Goal: Transaction & Acquisition: Purchase product/service

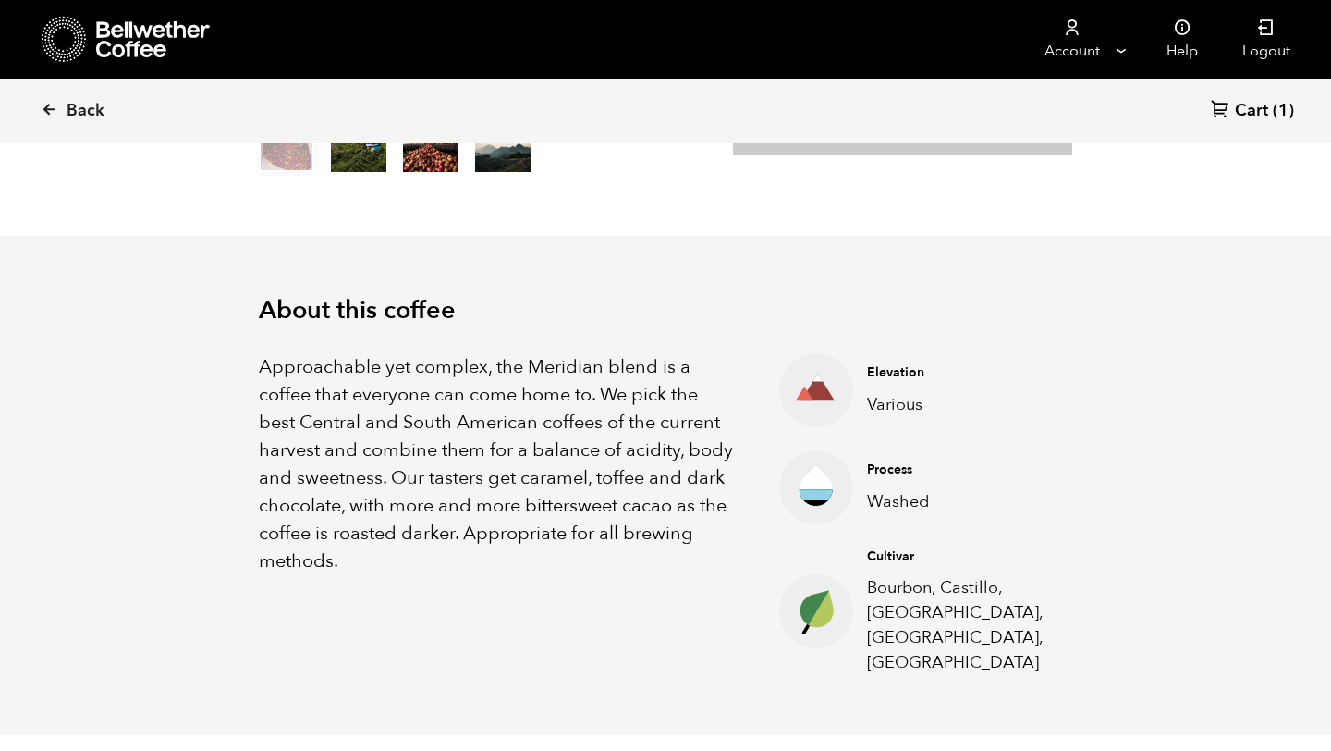
scroll to position [804, 791]
click at [45, 108] on icon at bounding box center [49, 109] width 17 height 17
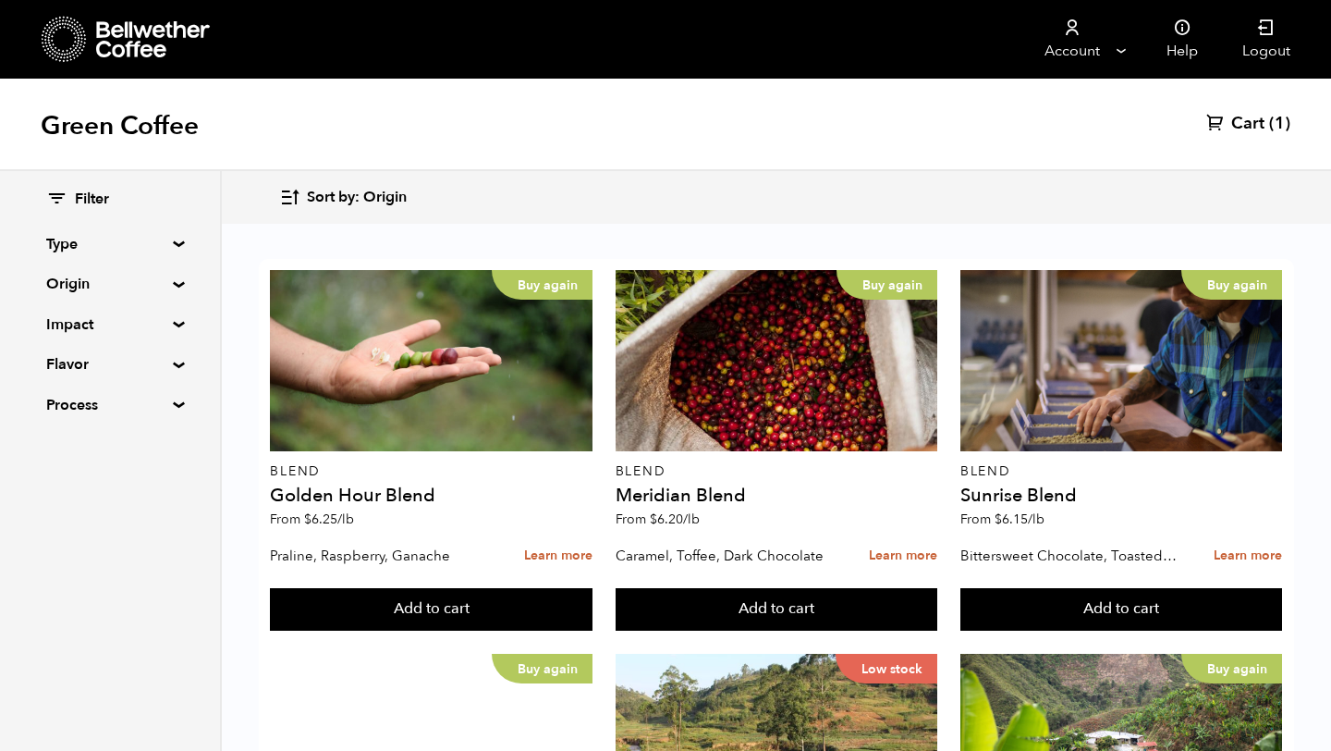
scroll to position [848, 0]
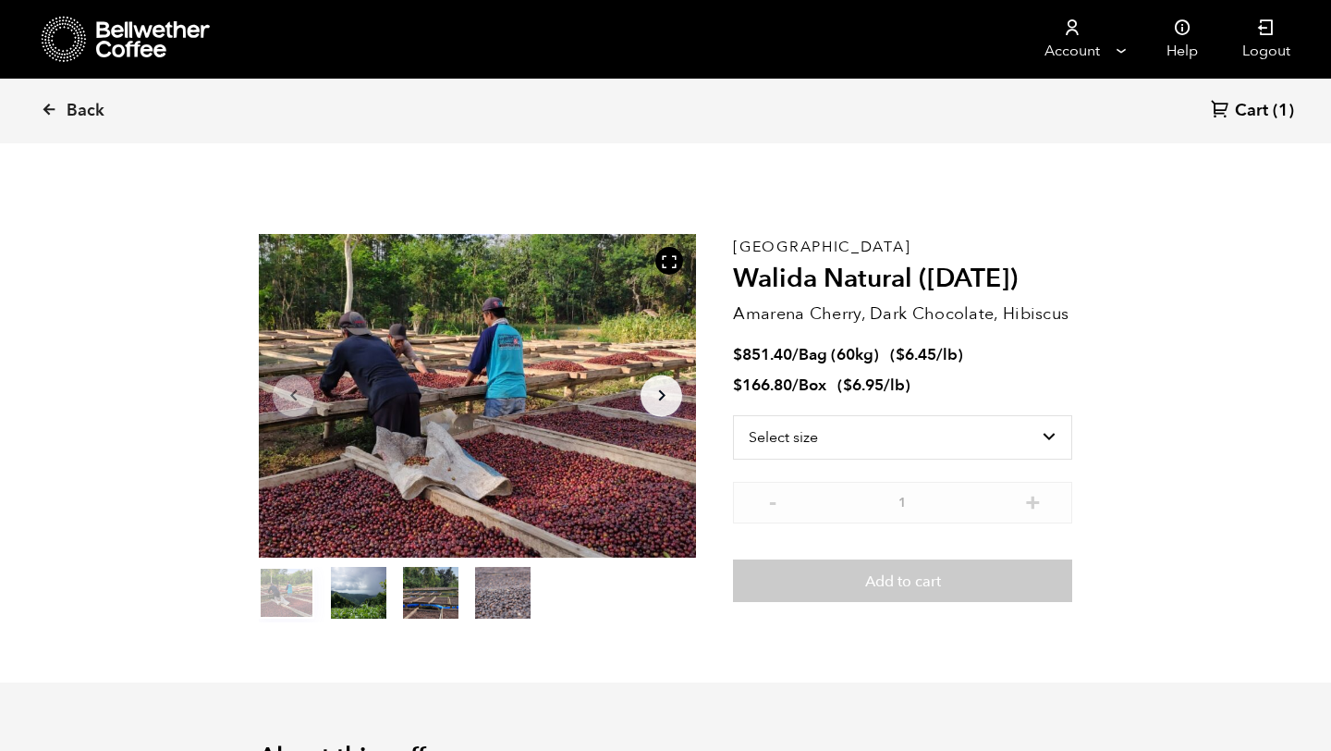
scroll to position [804, 791]
click at [816, 447] on select "Select size Bag (60kg) (132 lbs) Box (24 lbs)" at bounding box center [902, 437] width 339 height 44
click at [810, 414] on select "Select size Bag (60kg) (132 lbs) Box (24 lbs)" at bounding box center [902, 407] width 339 height 44
select select "bag-3"
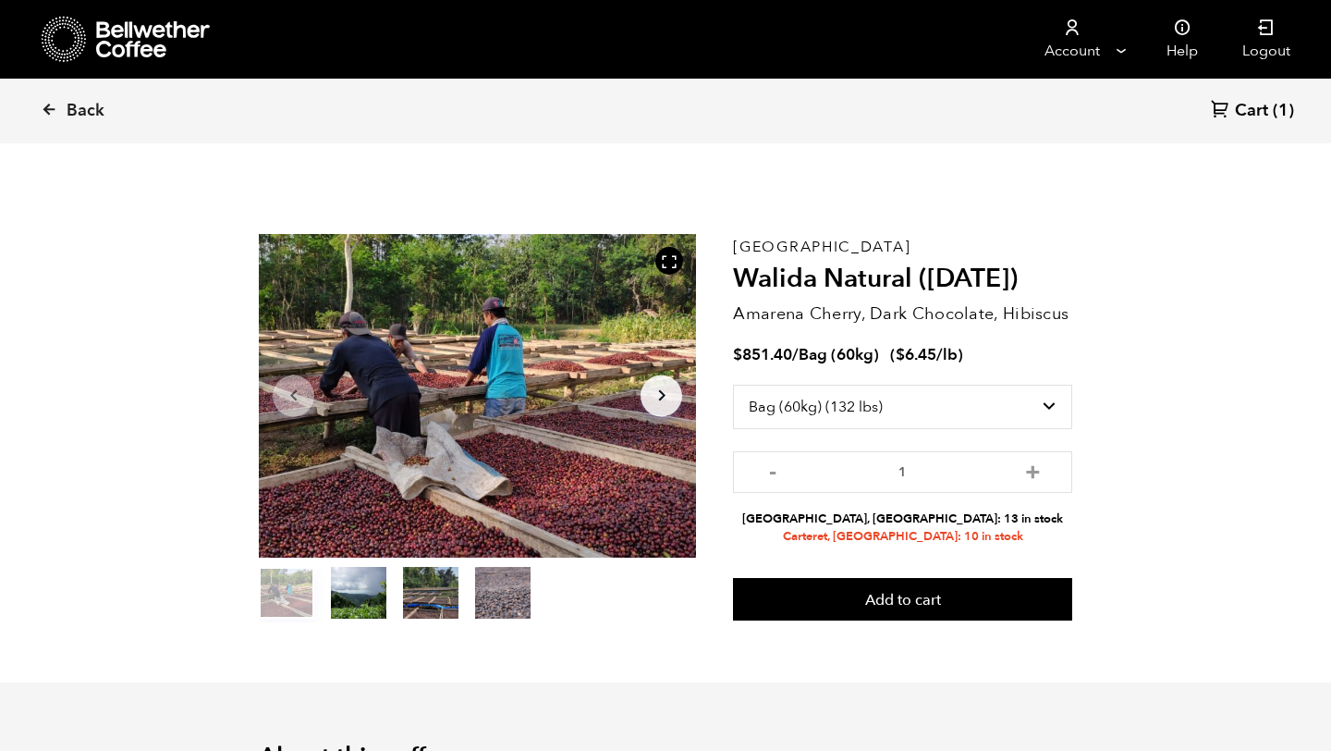
click at [765, 355] on bdi "$ 851.40" at bounding box center [762, 354] width 59 height 21
click at [766, 355] on bdi "$ 851.40" at bounding box center [762, 354] width 59 height 21
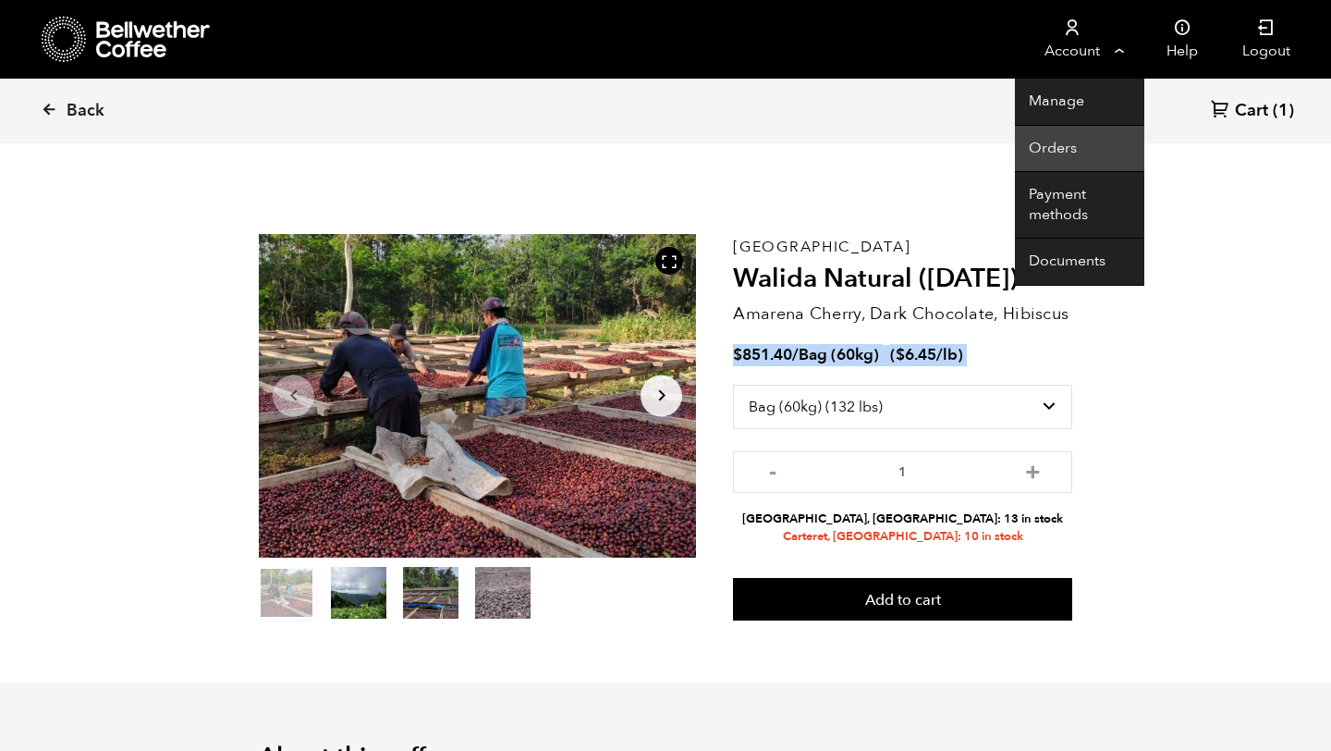
click at [1082, 153] on link "Orders" at bounding box center [1079, 149] width 129 height 47
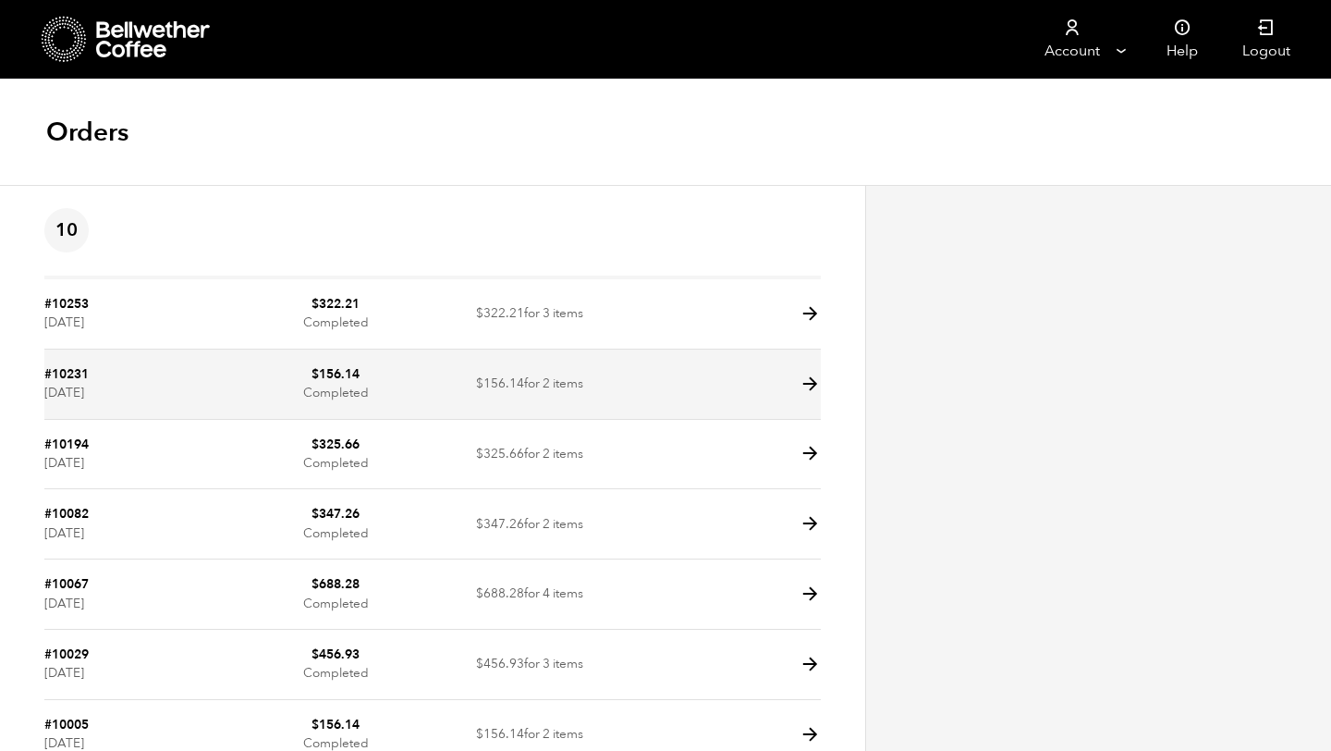
click at [84, 385] on time "August 6, 2025" at bounding box center [64, 393] width 40 height 18
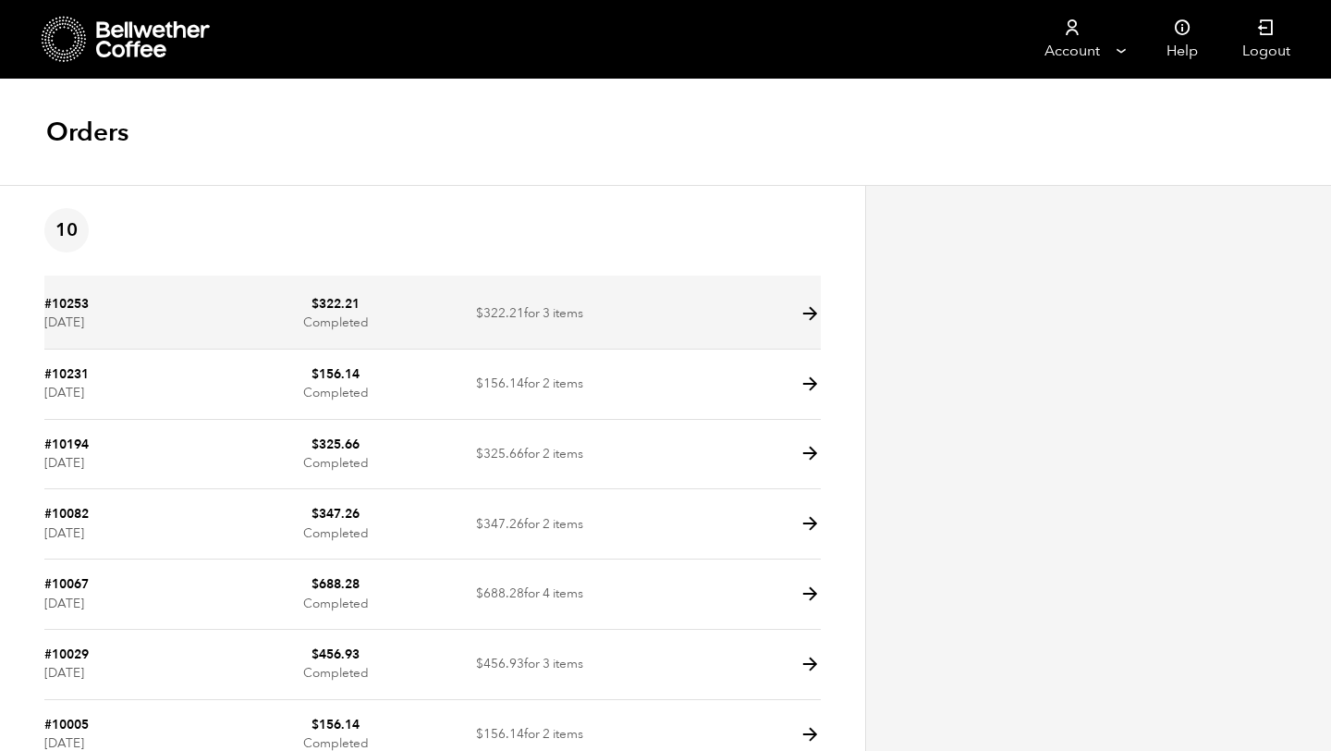
click at [800, 322] on icon at bounding box center [810, 313] width 21 height 21
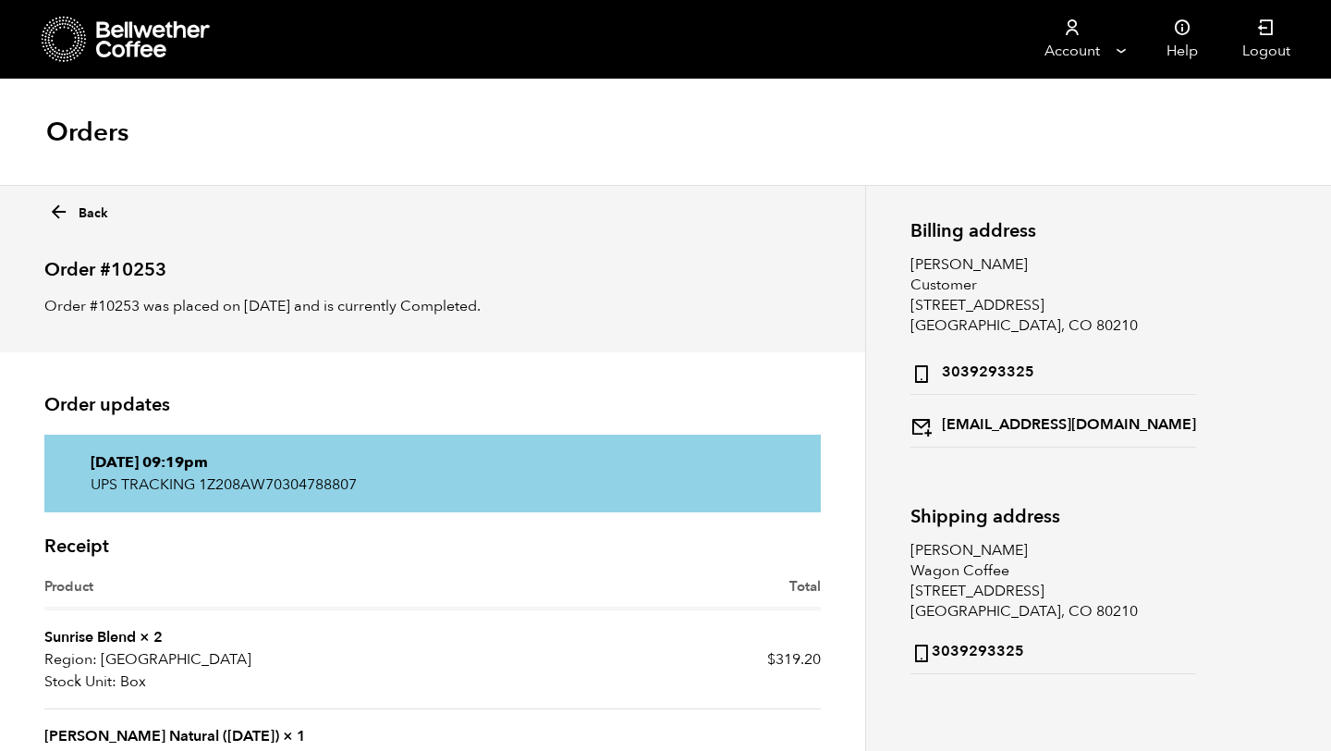
click at [58, 214] on icon at bounding box center [58, 212] width 21 height 21
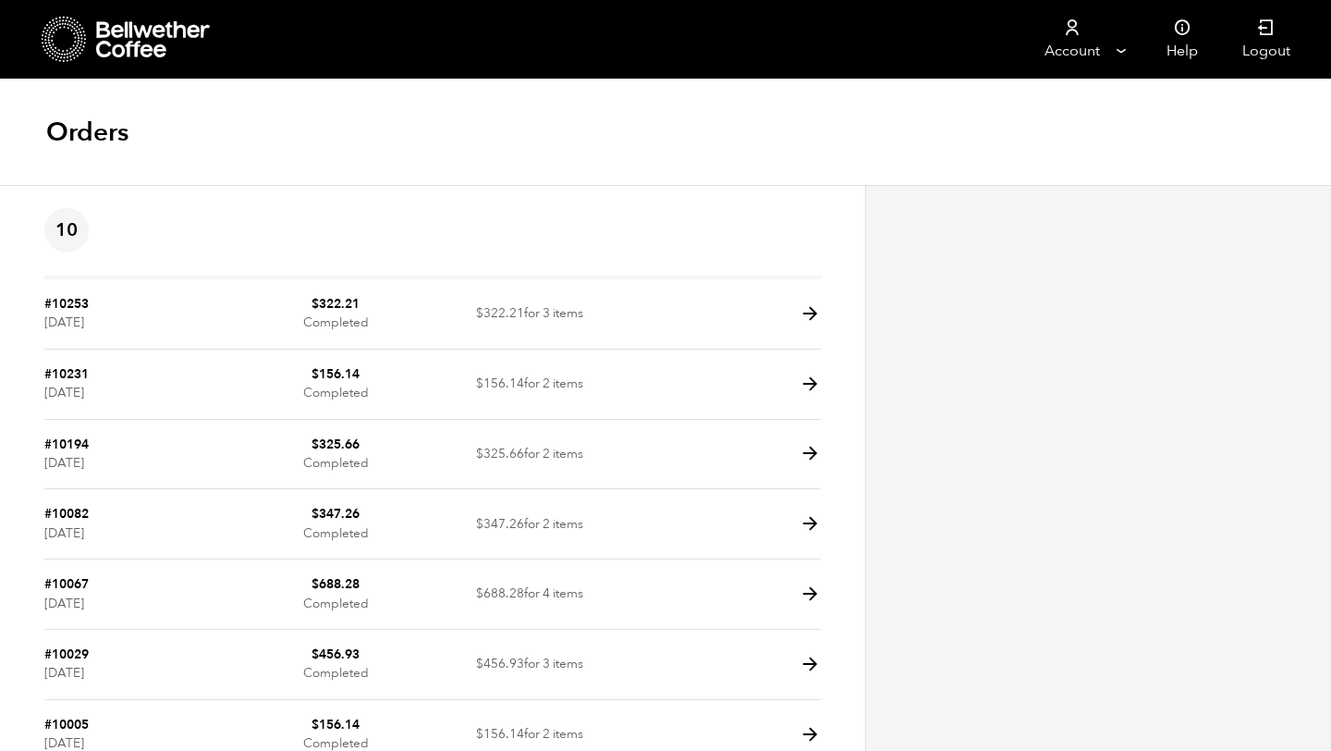
click at [63, 52] on icon at bounding box center [64, 39] width 45 height 47
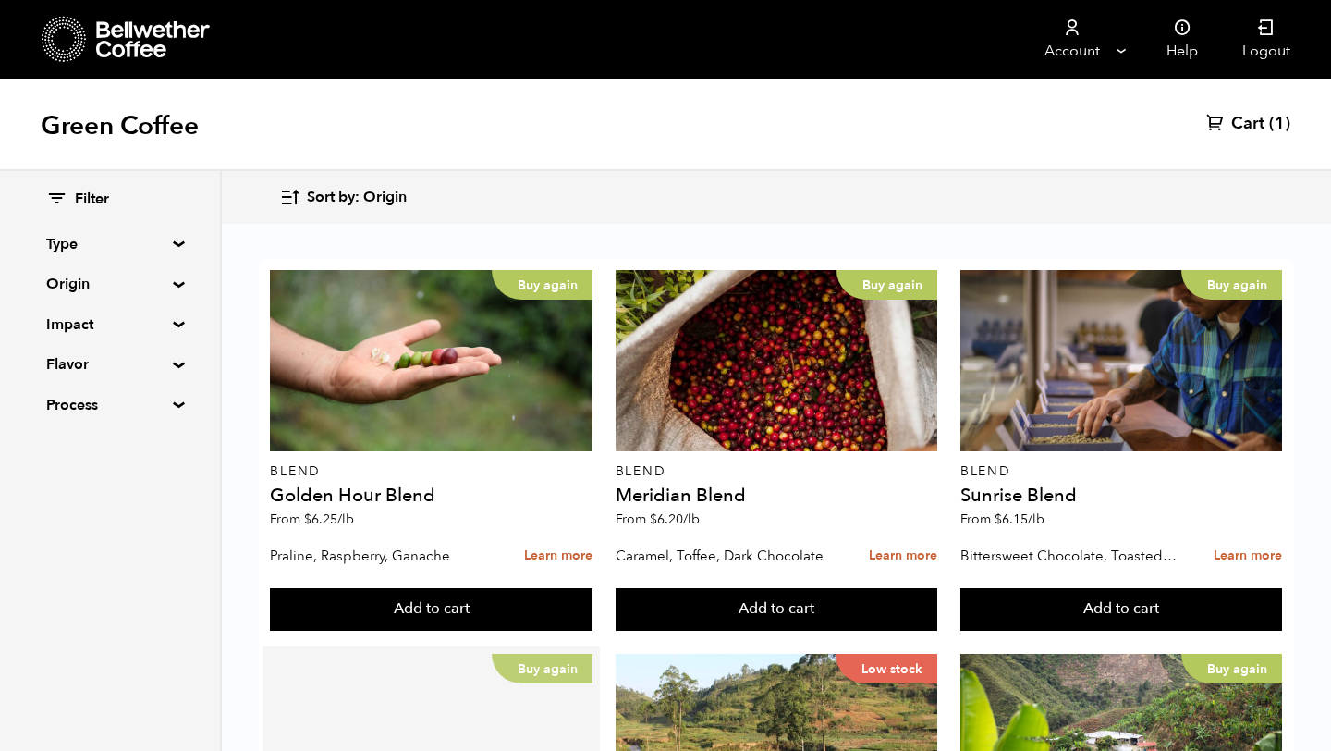
scroll to position [1853, 0]
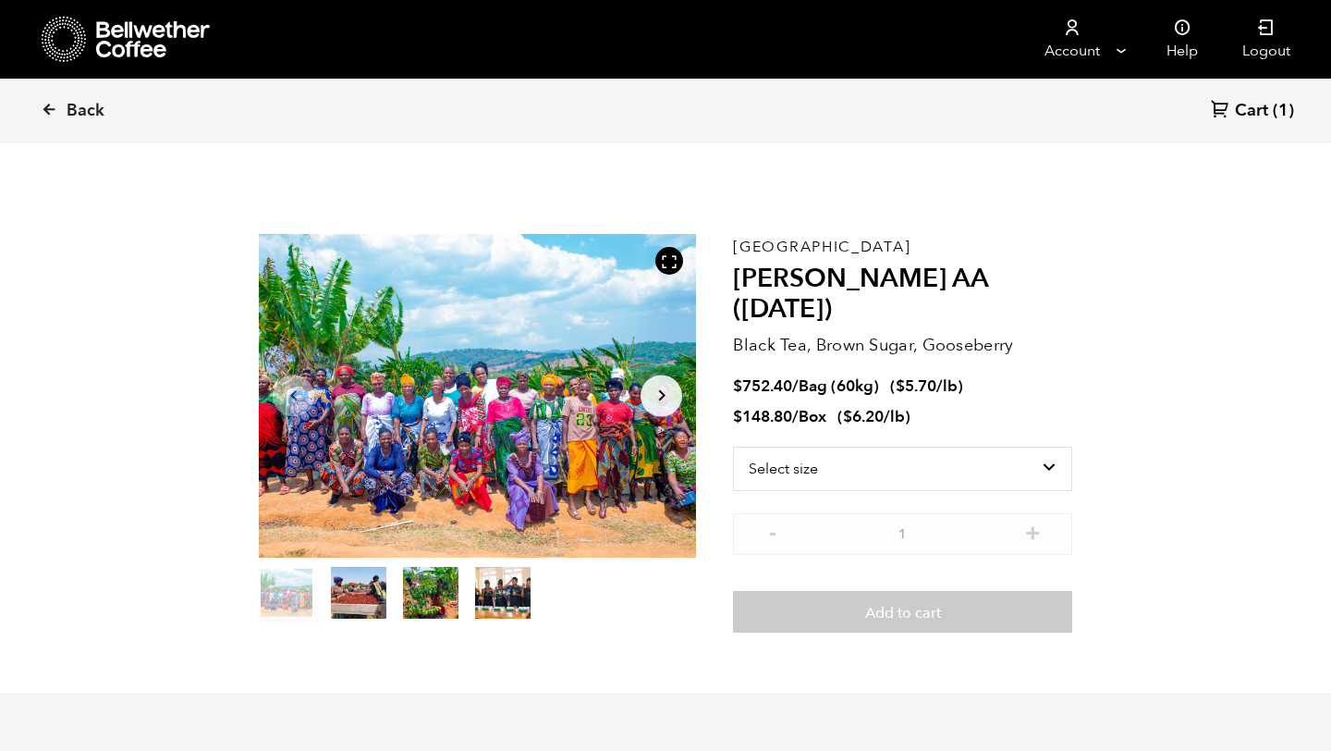
scroll to position [804, 791]
click at [901, 446] on select "Select size Bag (60kg) (132 lbs) Box (24 lbs)" at bounding box center [902, 468] width 339 height 44
select select "box"
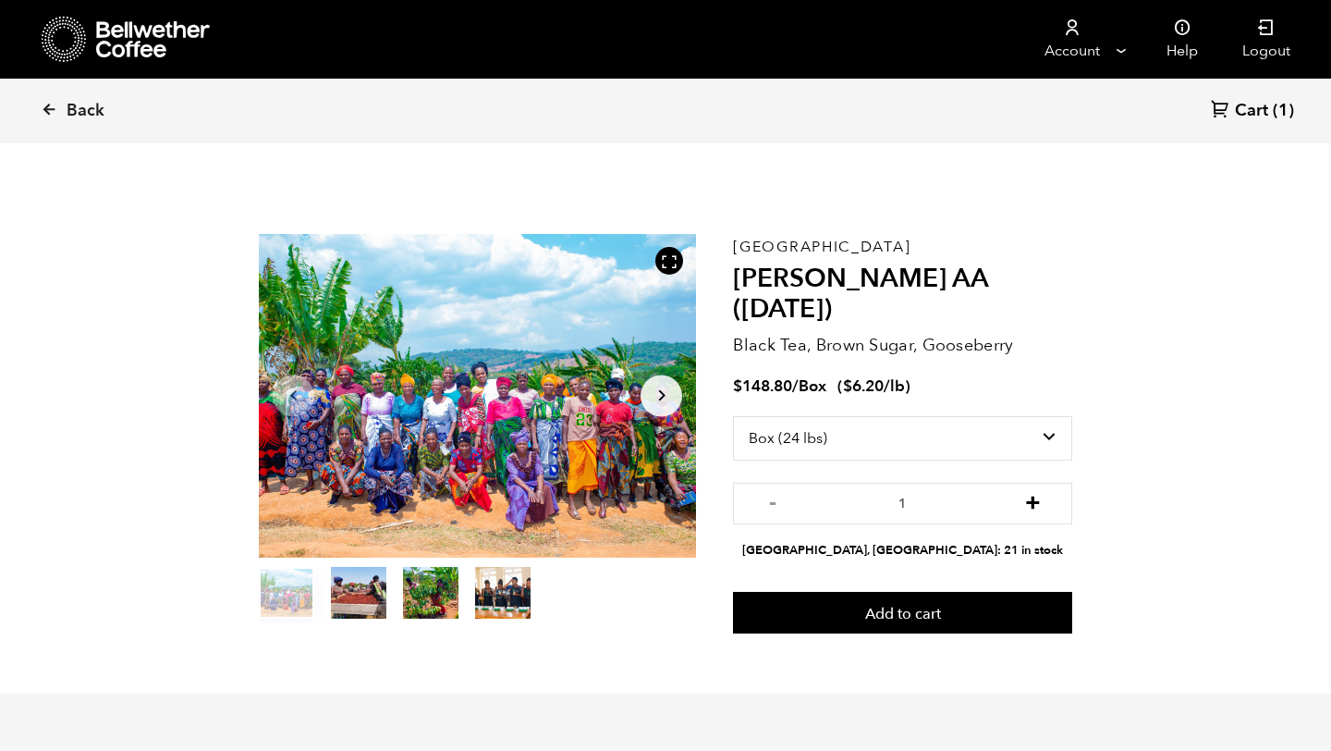
click at [1033, 492] on button "+" at bounding box center [1032, 501] width 23 height 18
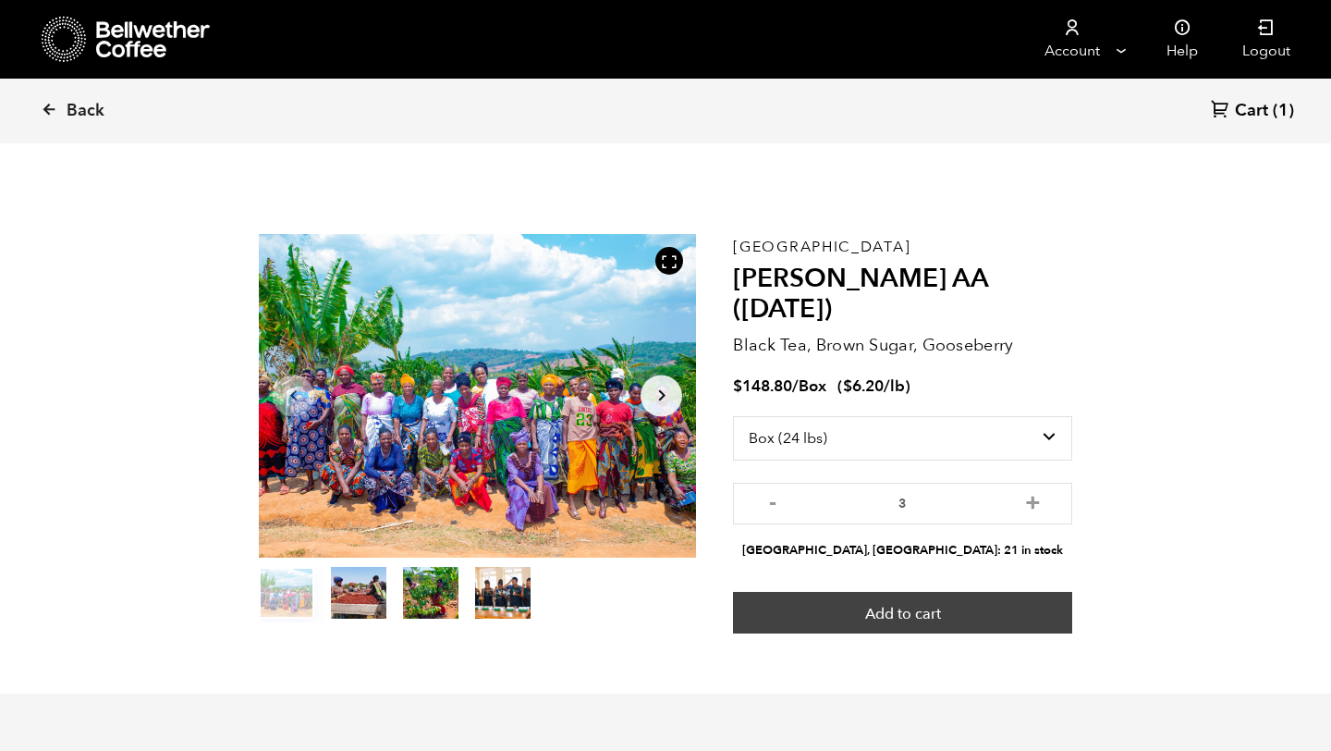
click at [970, 592] on button "Add to cart" at bounding box center [902, 613] width 339 height 43
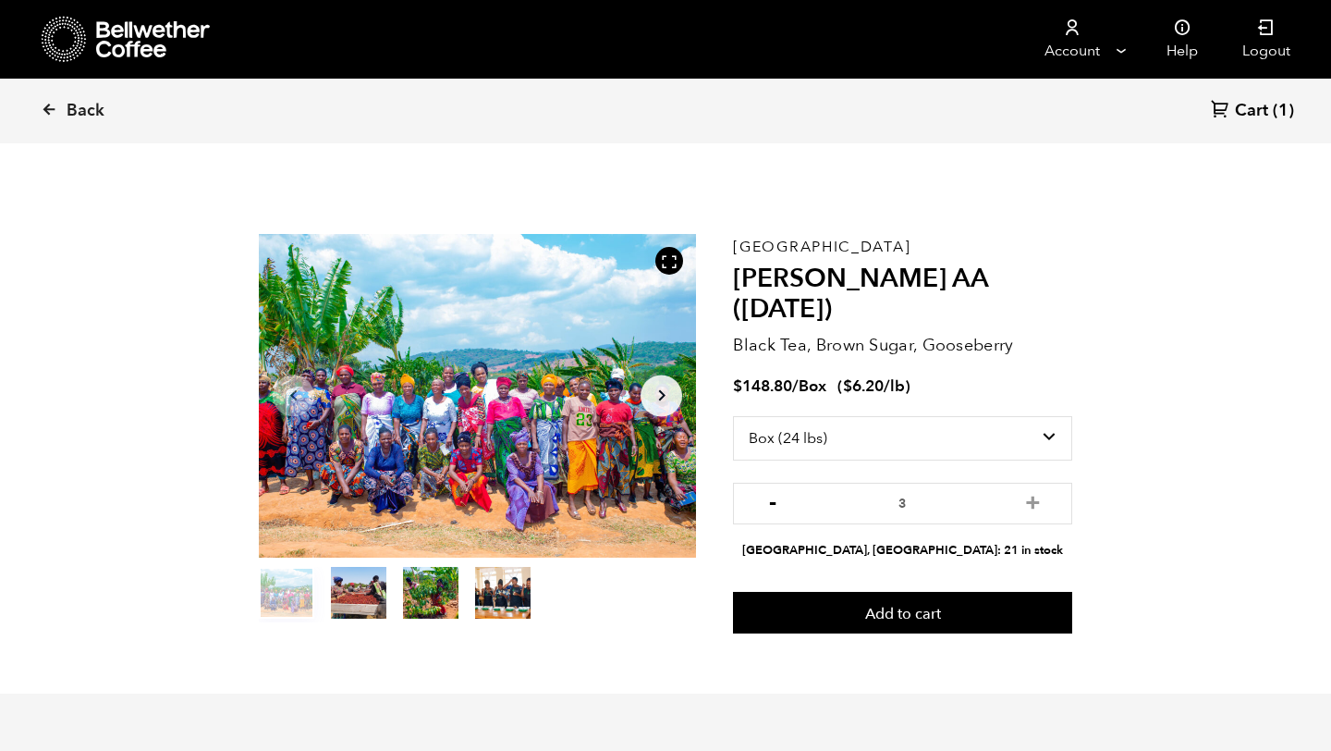
click at [777, 492] on button "-" at bounding box center [772, 501] width 23 height 18
type input "2"
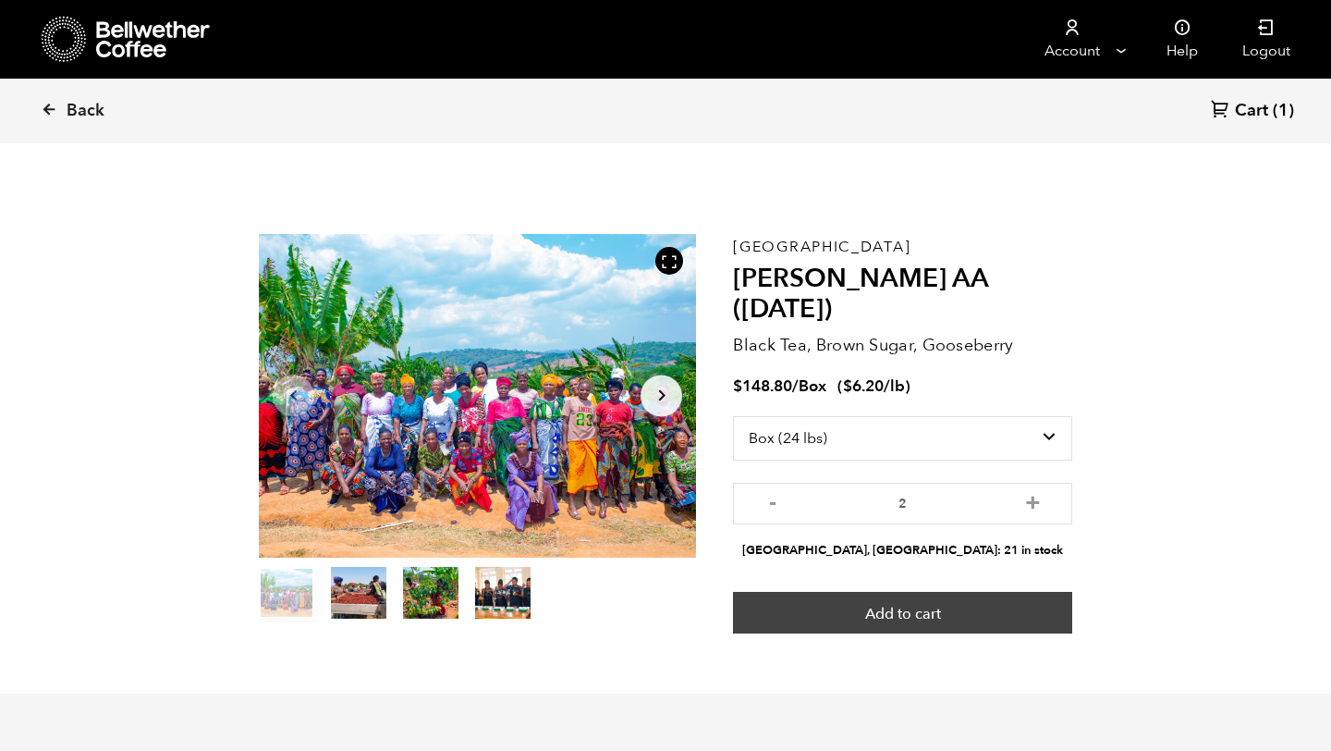
click at [965, 598] on button "Add to cart" at bounding box center [902, 613] width 339 height 43
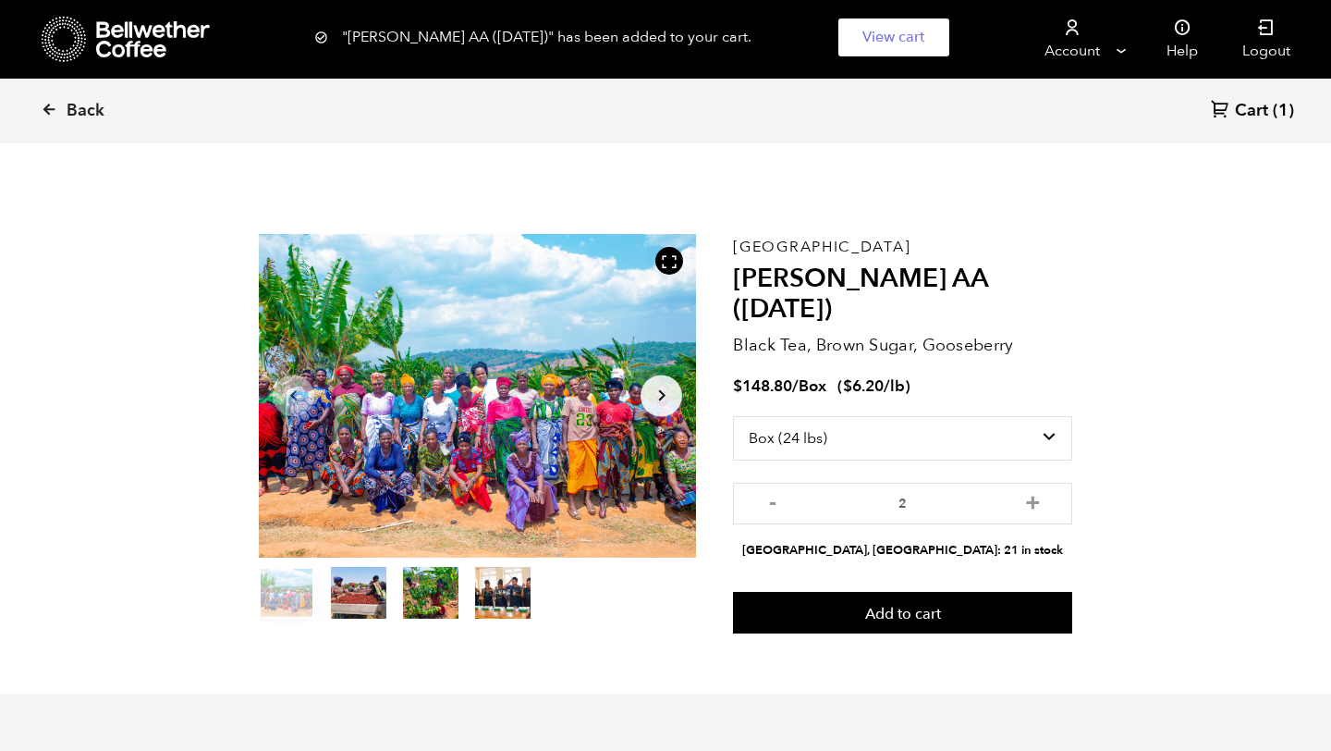
click at [1238, 103] on span "Cart" at bounding box center [1251, 111] width 33 height 22
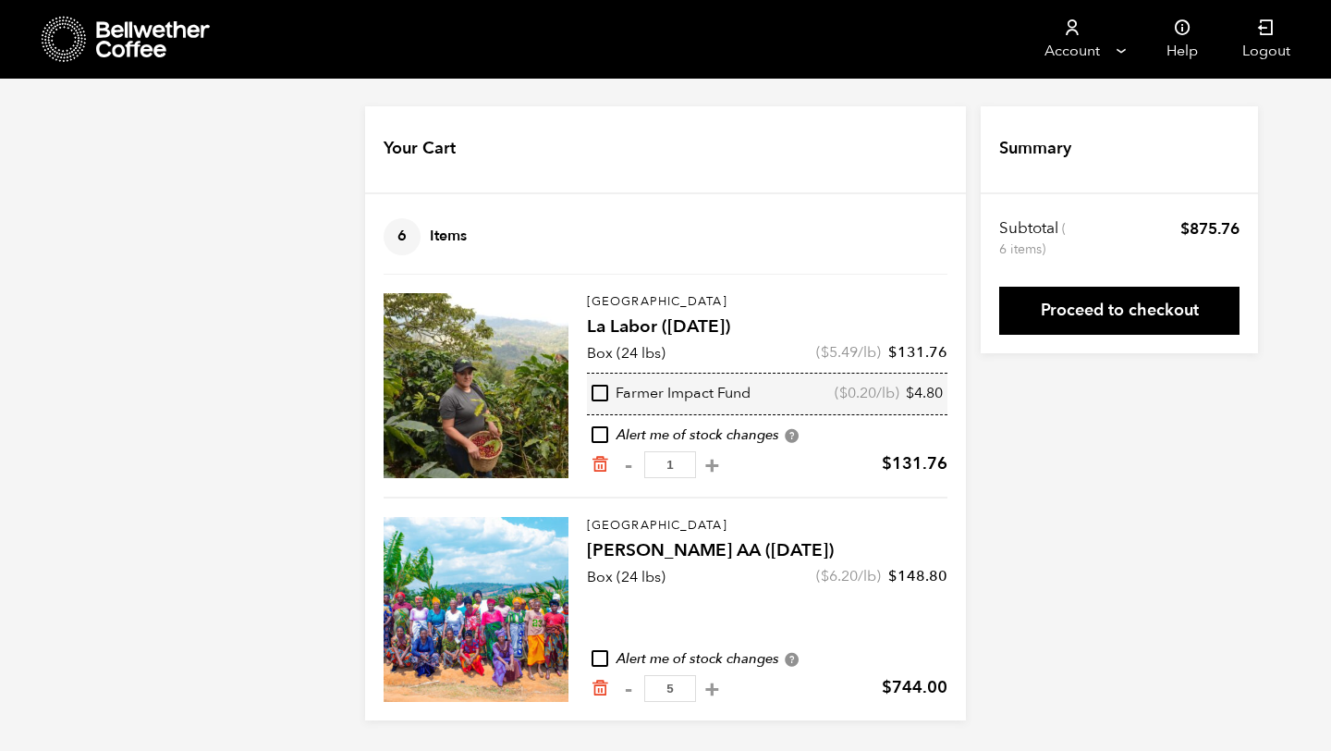
click at [620, 686] on button "-" at bounding box center [628, 688] width 23 height 18
type input "4"
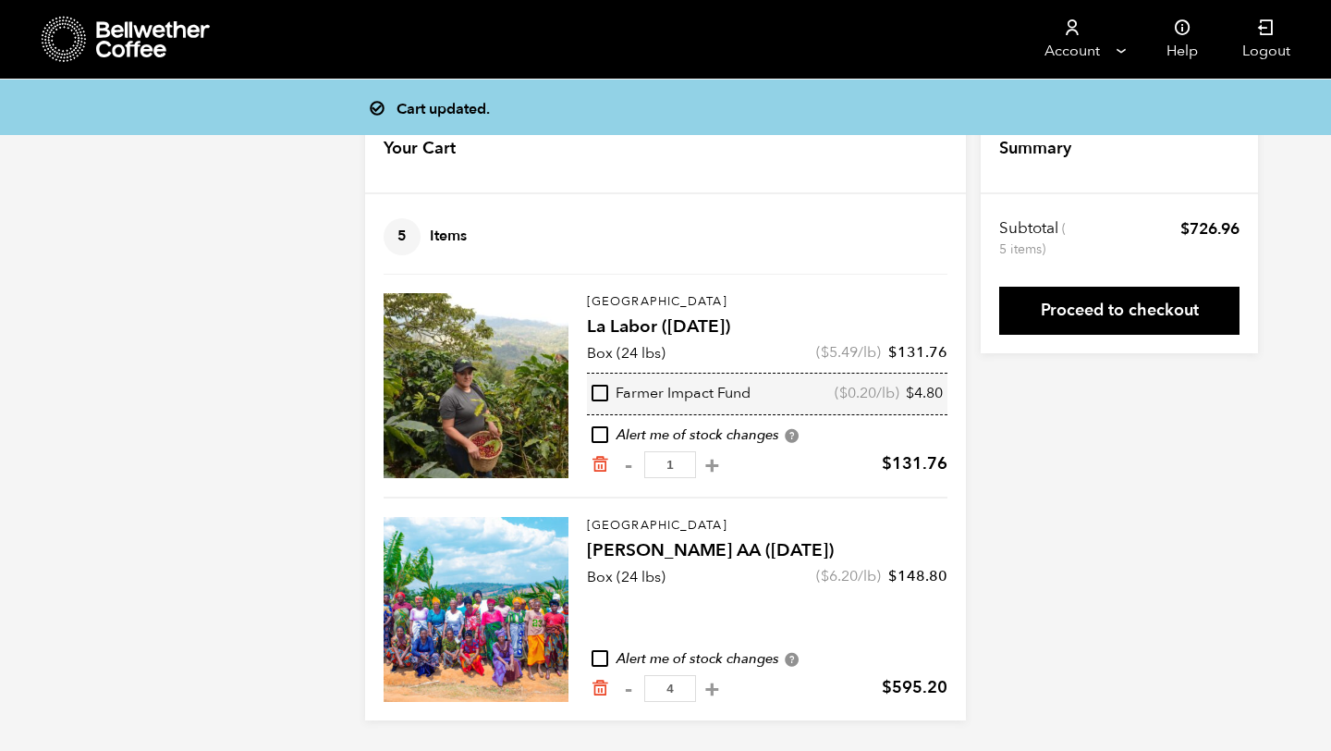
click at [668, 692] on input "4" at bounding box center [670, 688] width 52 height 27
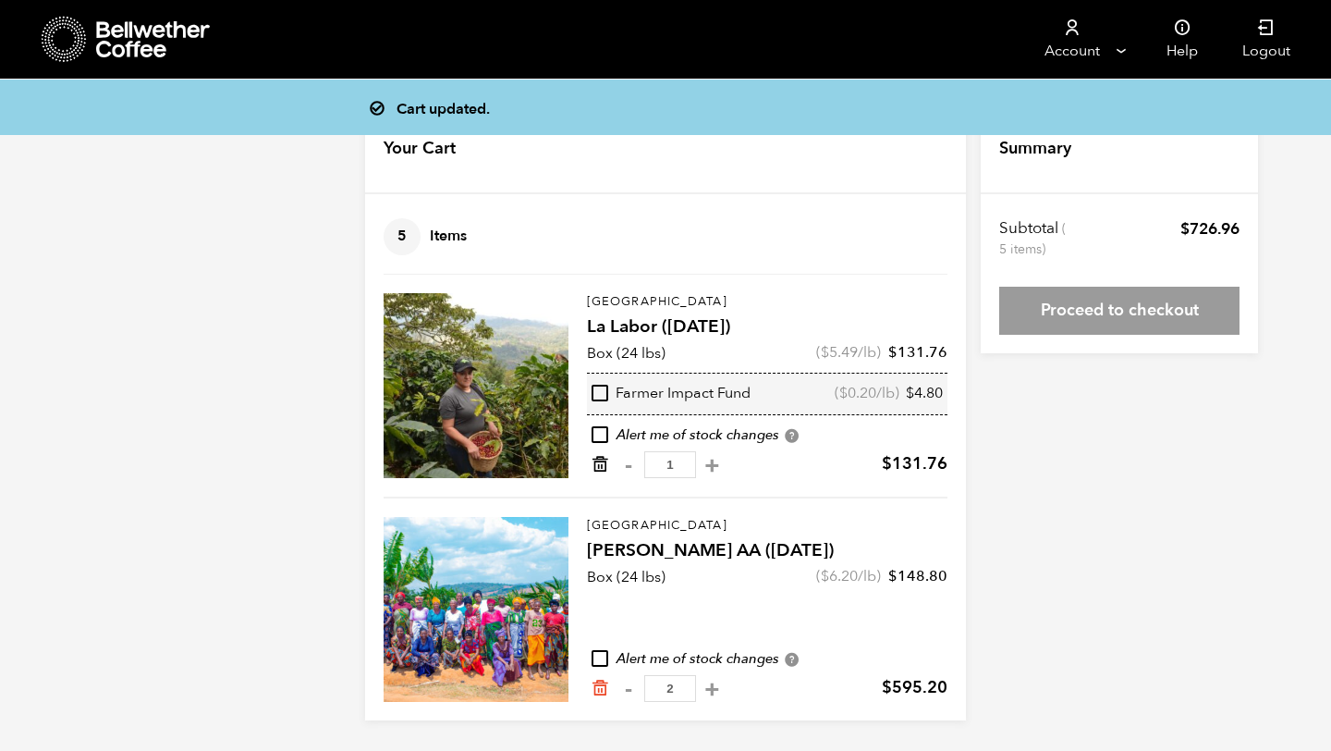
type input "2"
click at [595, 465] on form "Your Cart 5 Items Update cart 5 Items Honduras La Labor (JUL 24) Box (24 lbs) $…" at bounding box center [665, 413] width 601 height 614
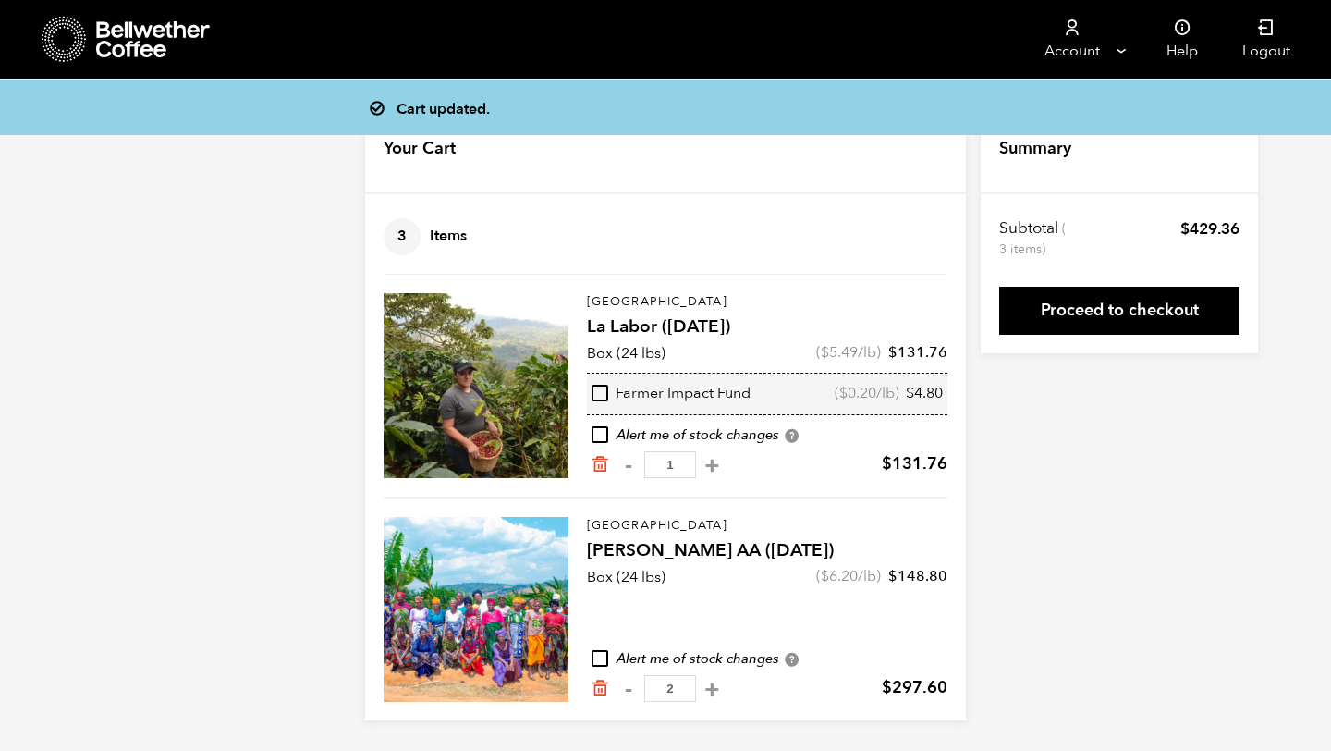
click at [597, 459] on icon "Remove from cart" at bounding box center [600, 464] width 18 height 18
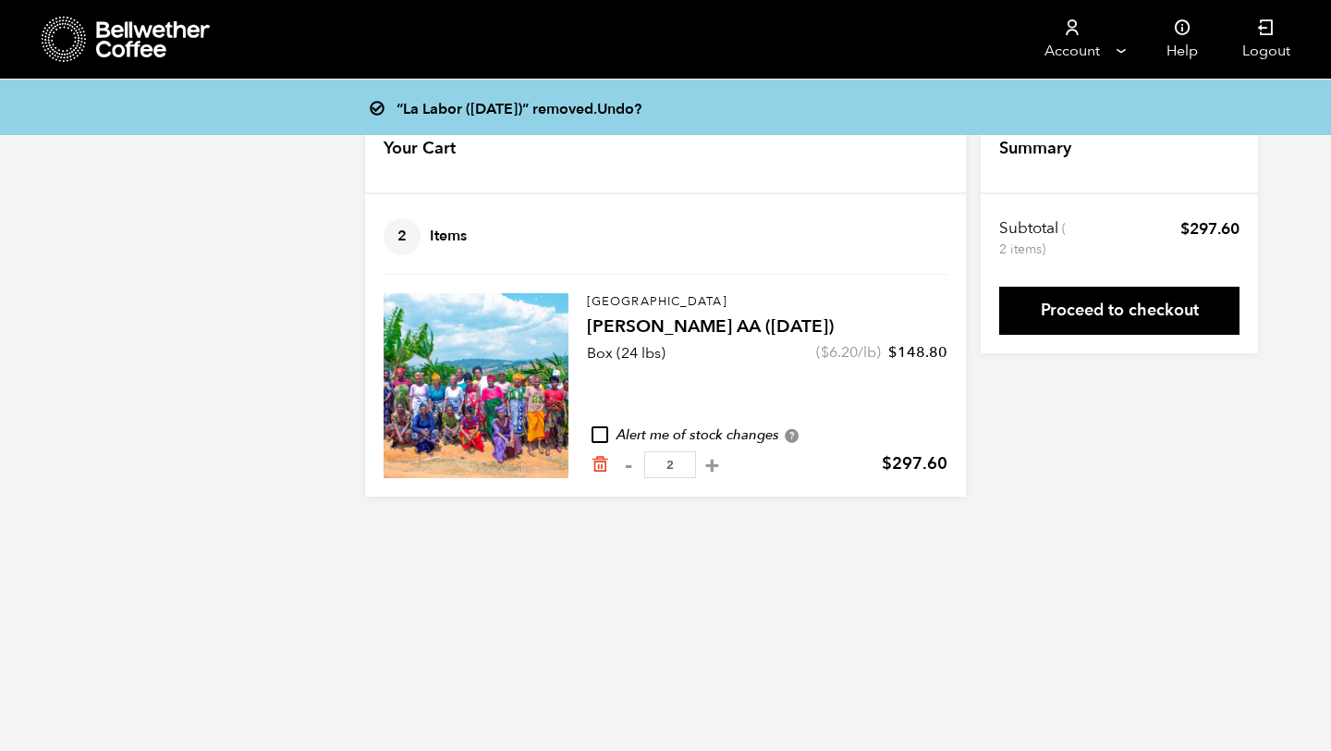
click at [1068, 303] on link "Proceed to checkout" at bounding box center [1119, 311] width 240 height 48
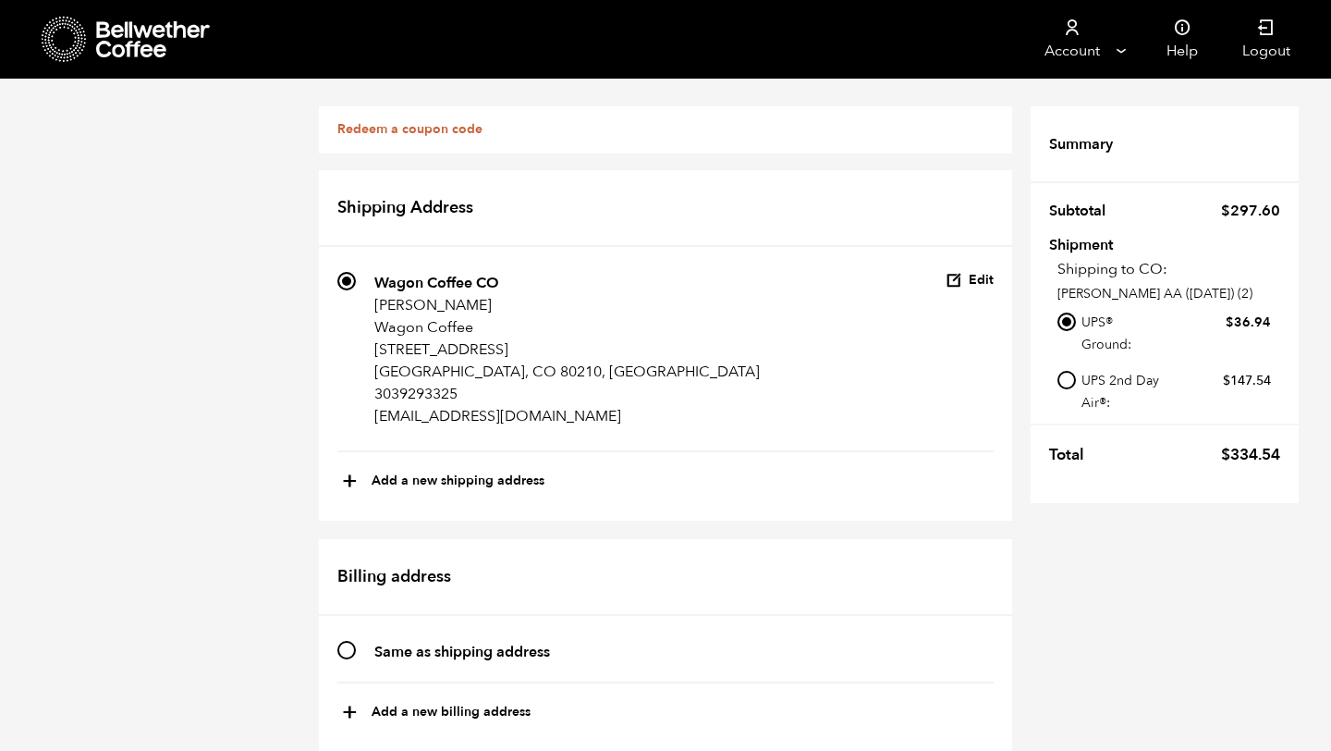
scroll to position [624, 0]
radio input "true"
